Goal: Find specific page/section: Find specific page/section

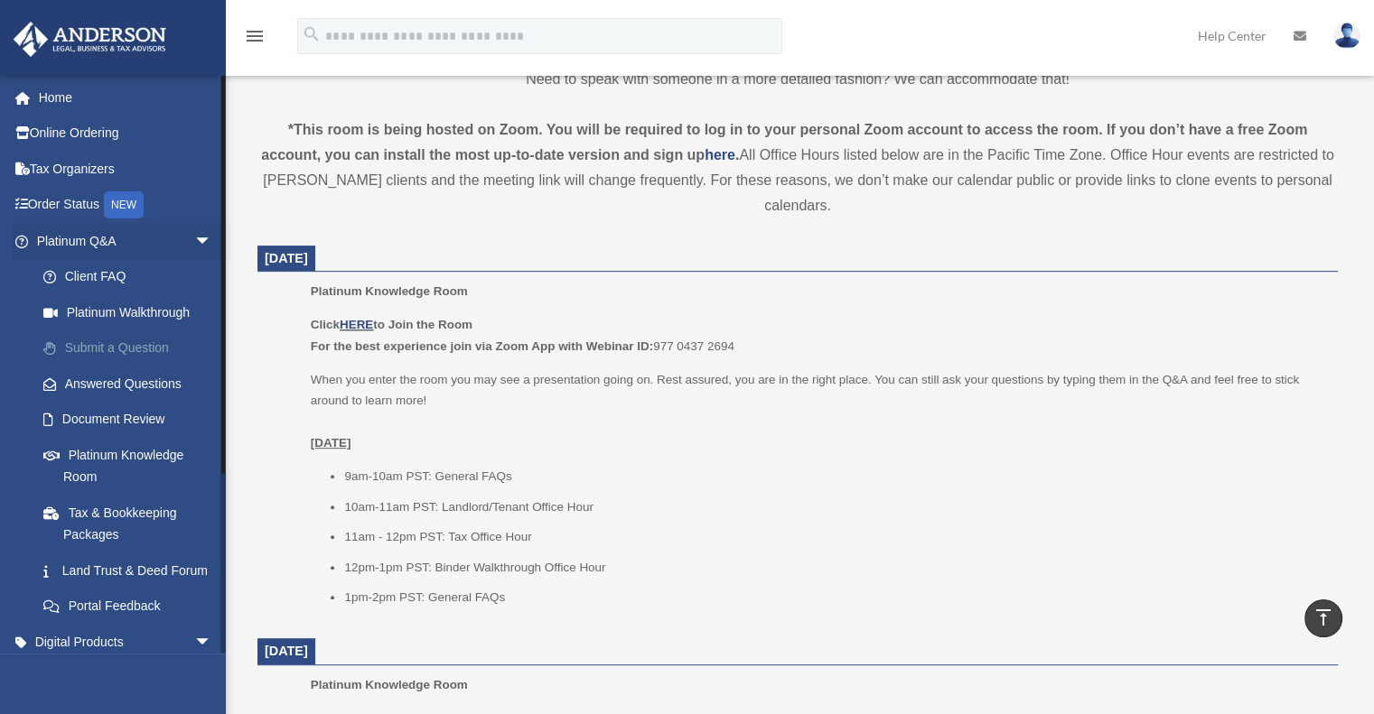
scroll to position [542, 0]
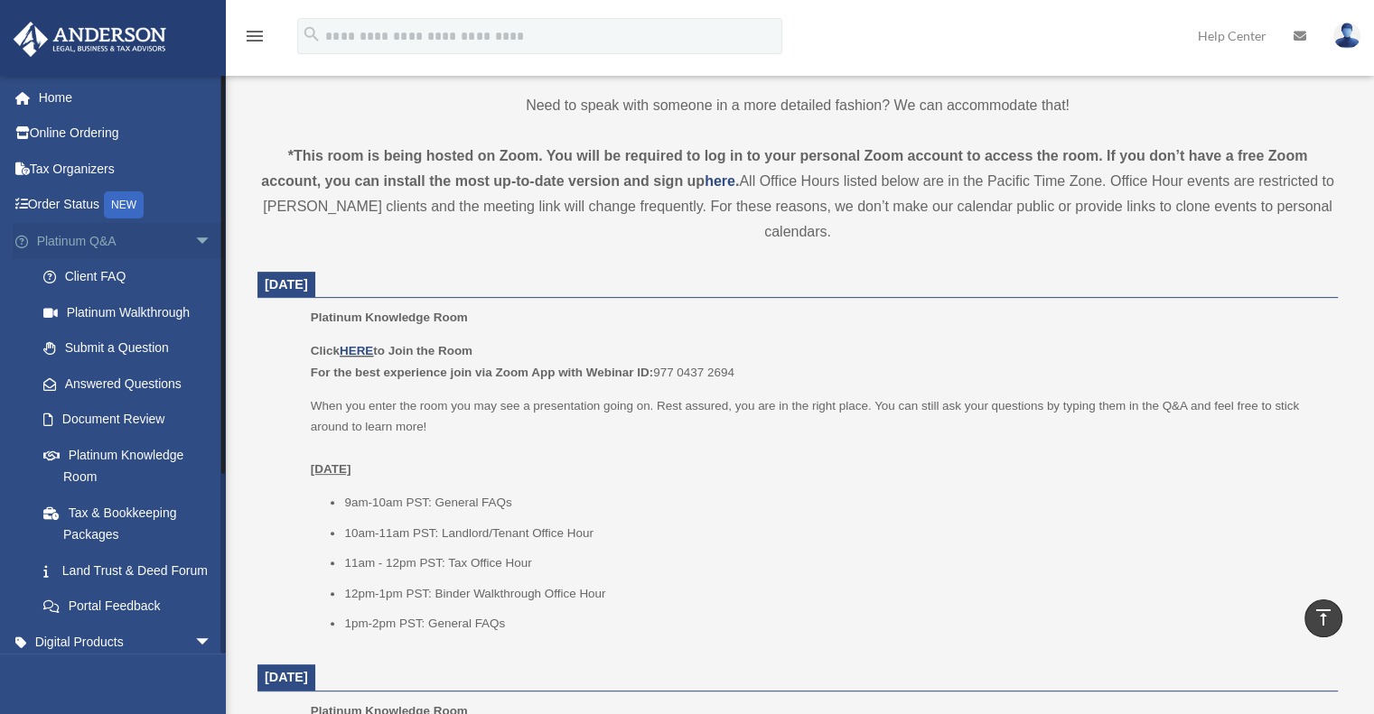
click at [194, 244] on span "arrow_drop_down" at bounding box center [212, 241] width 36 height 37
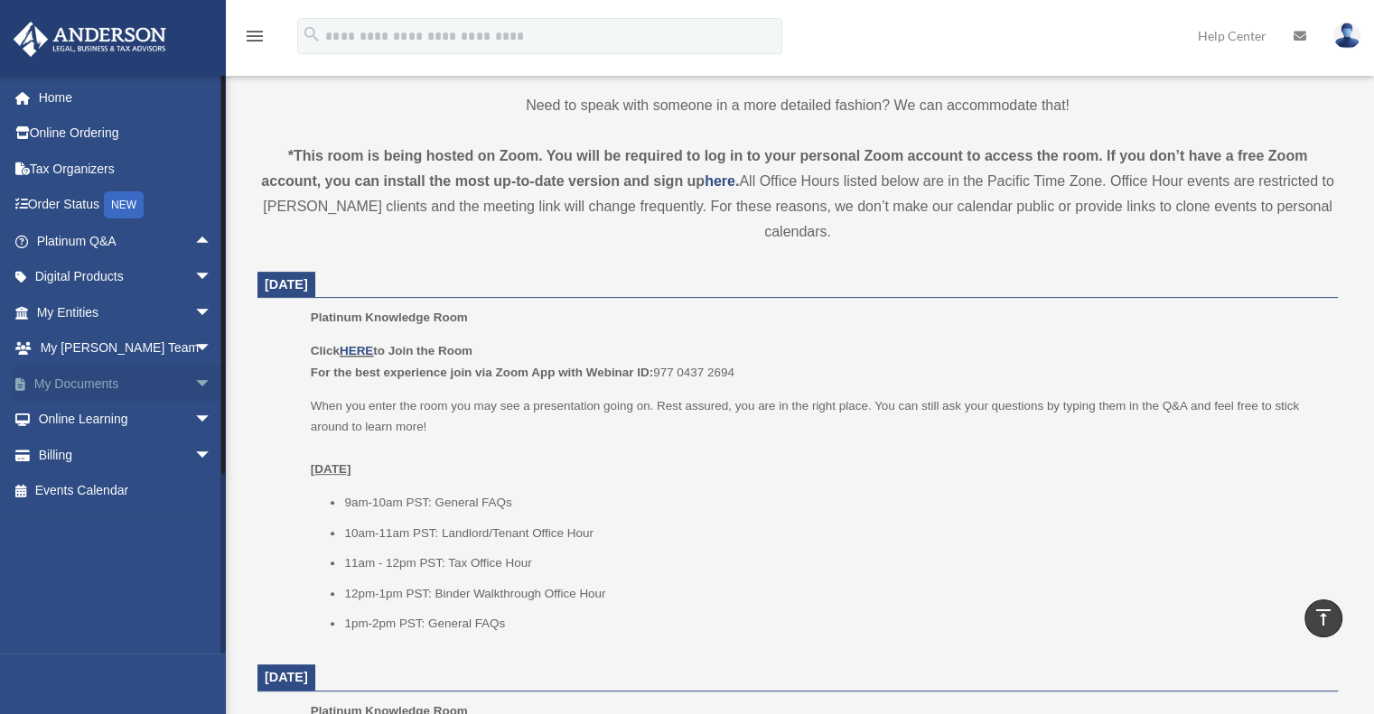
click at [199, 382] on span "arrow_drop_down" at bounding box center [212, 384] width 36 height 37
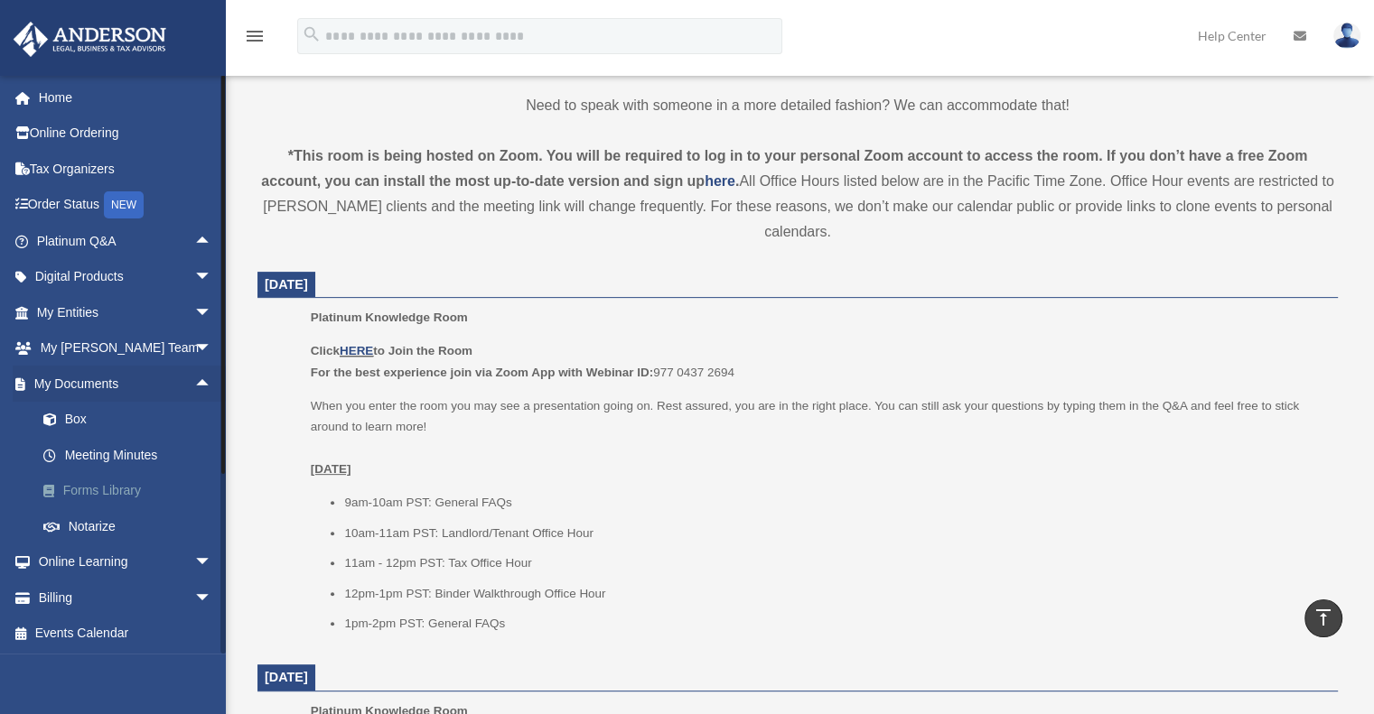
click at [142, 487] on link "Forms Library" at bounding box center [132, 491] width 214 height 36
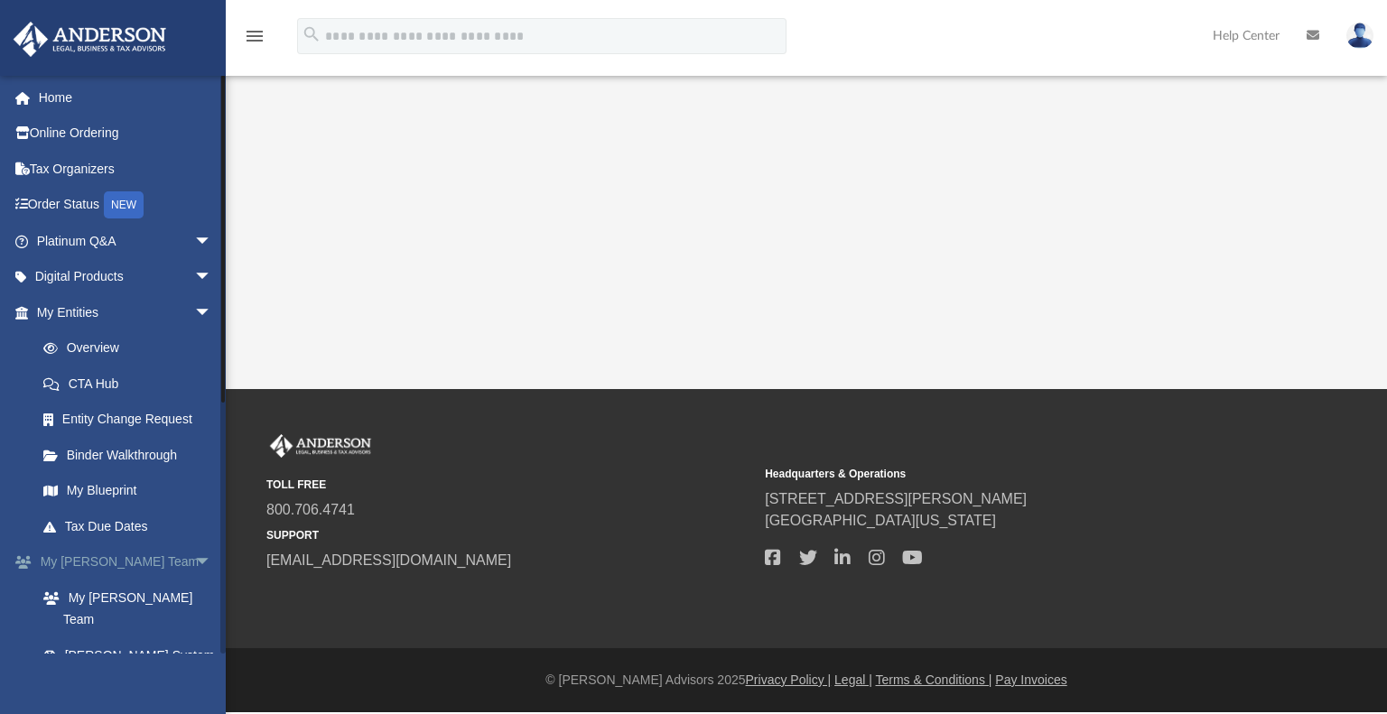
click at [195, 553] on span "arrow_drop_down" at bounding box center [212, 563] width 36 height 37
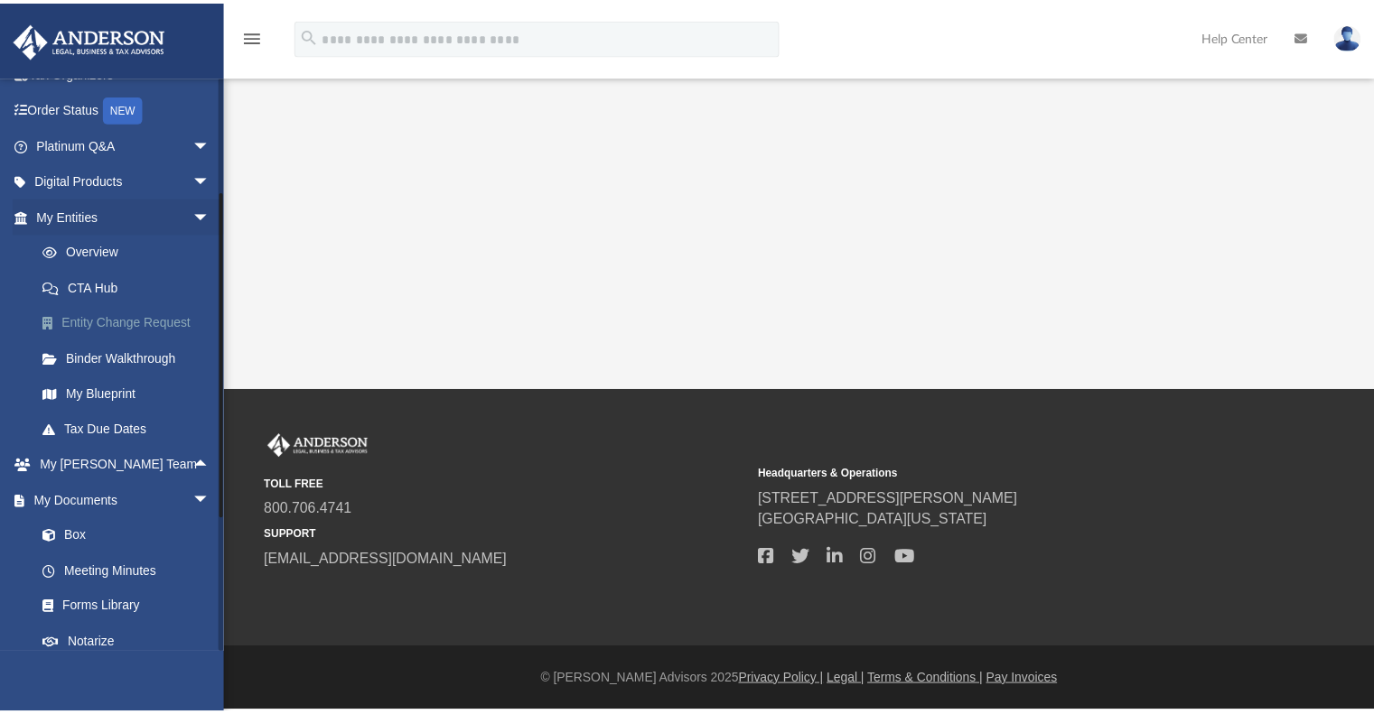
scroll to position [181, 0]
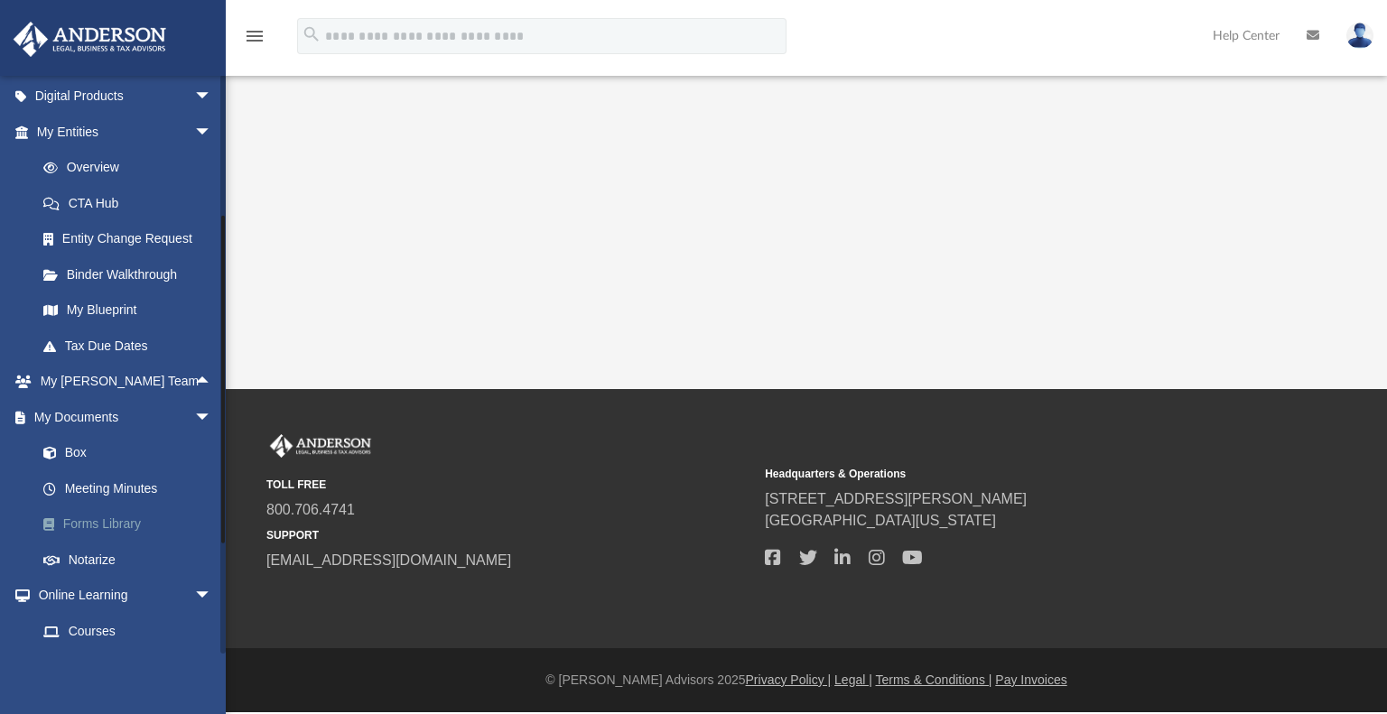
click at [139, 525] on link "Forms Library" at bounding box center [132, 525] width 214 height 36
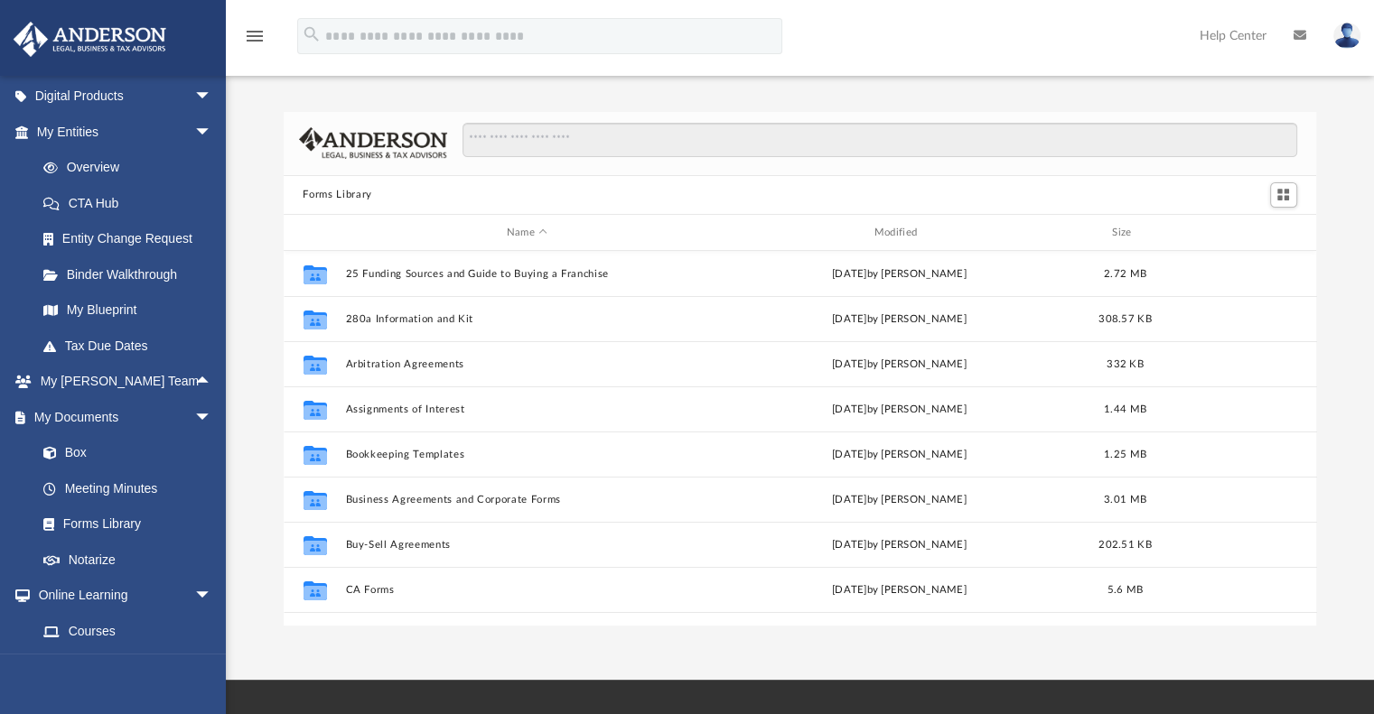
scroll to position [396, 1019]
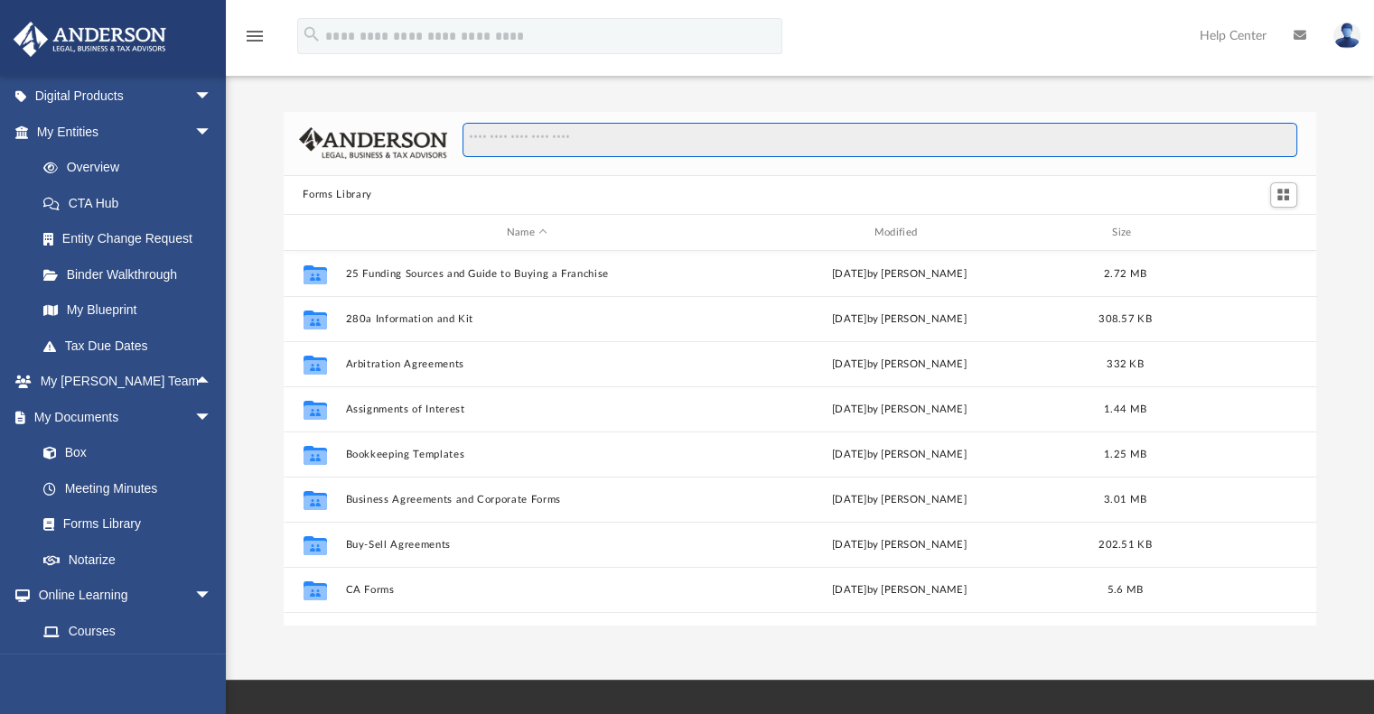
click at [527, 139] on input "Search files and folders" at bounding box center [879, 140] width 834 height 34
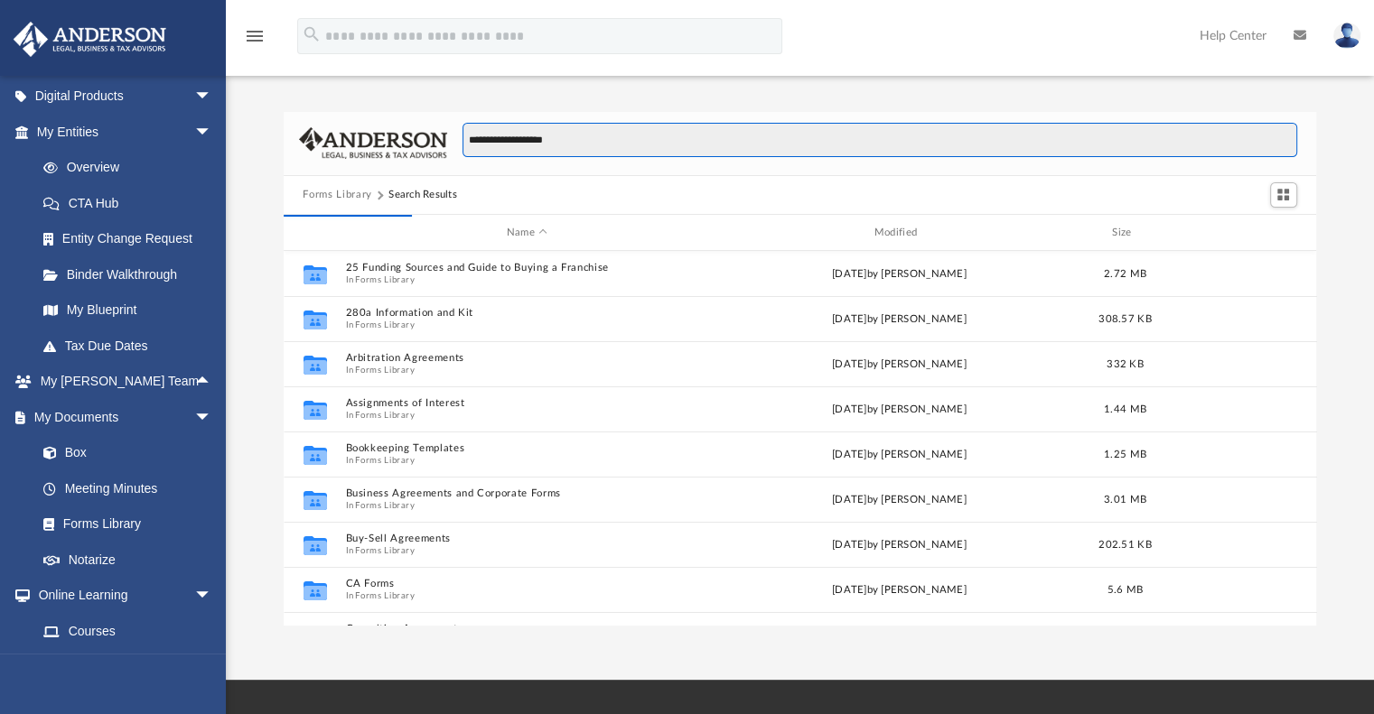
type input "**********"
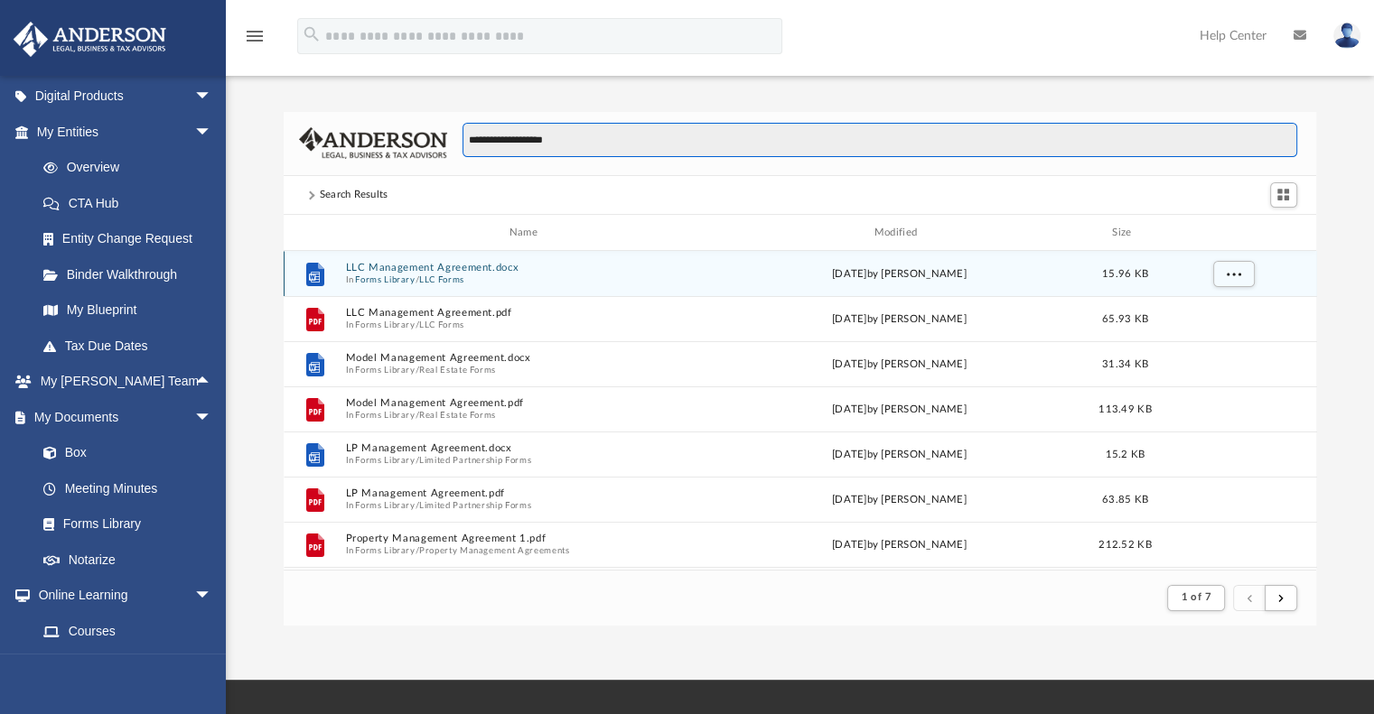
scroll to position [340, 1019]
